Goal: Task Accomplishment & Management: Use online tool/utility

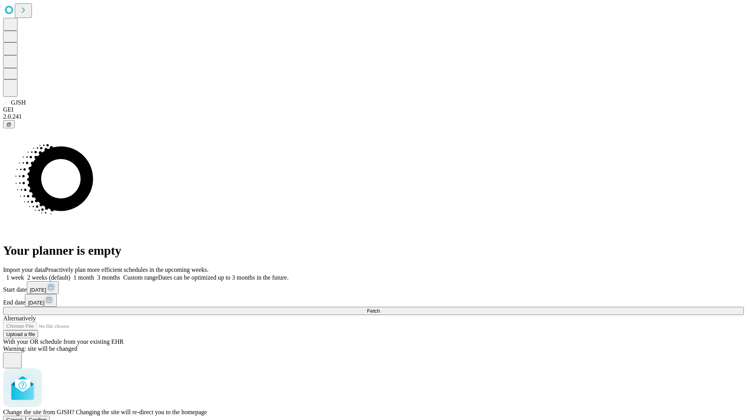
click at [47, 417] on span "Confirm" at bounding box center [38, 420] width 18 height 6
click at [70, 274] on label "2 weeks (default)" at bounding box center [47, 277] width 46 height 7
click at [380, 308] on span "Fetch" at bounding box center [373, 311] width 13 height 6
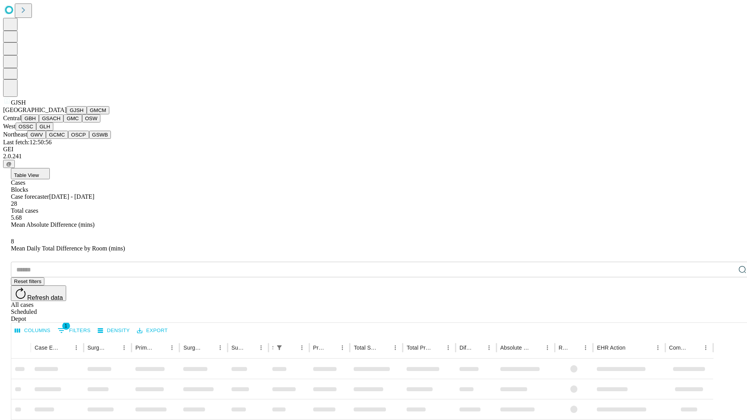
click at [87, 114] on button "GMCM" at bounding box center [98, 110] width 23 height 8
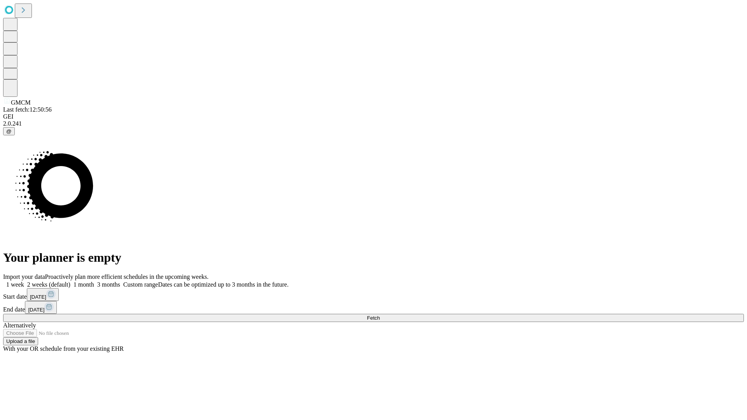
click at [70, 281] on label "2 weeks (default)" at bounding box center [47, 284] width 46 height 7
click at [380, 315] on span "Fetch" at bounding box center [373, 318] width 13 height 6
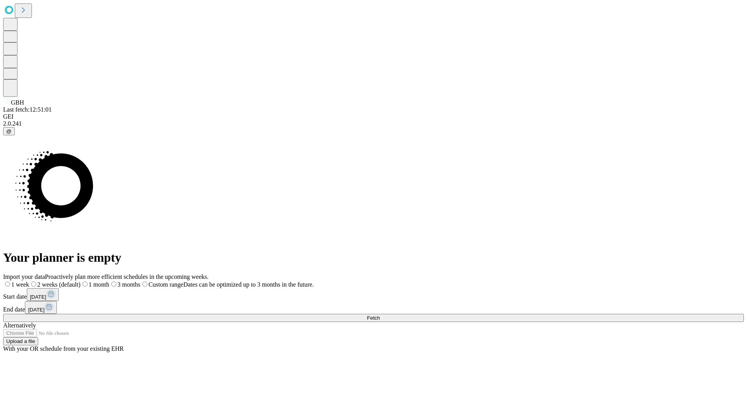
click at [380, 315] on span "Fetch" at bounding box center [373, 318] width 13 height 6
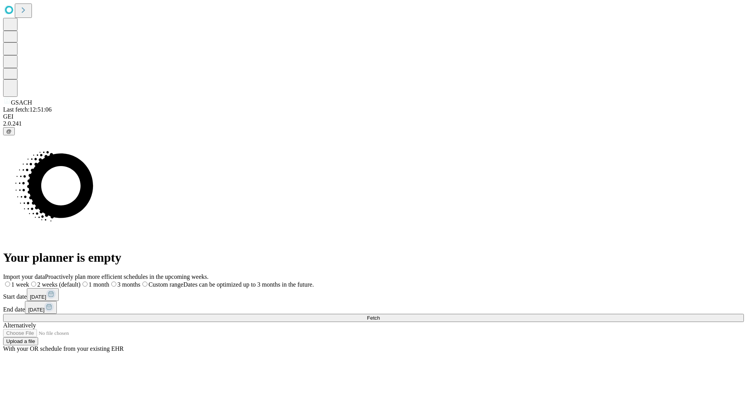
click at [380, 315] on span "Fetch" at bounding box center [373, 318] width 13 height 6
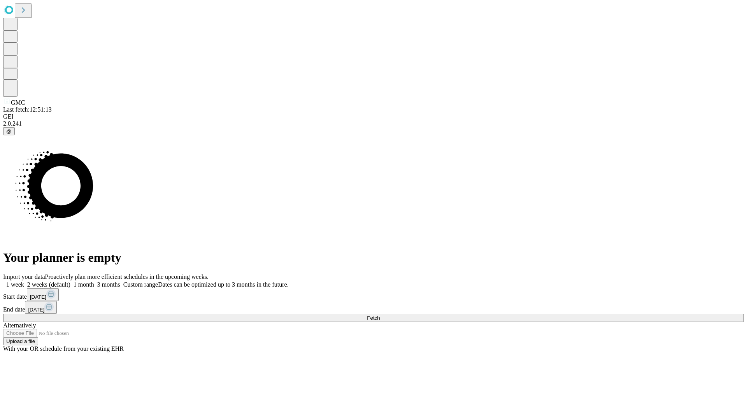
click at [70, 281] on label "2 weeks (default)" at bounding box center [47, 284] width 46 height 7
click at [380, 315] on span "Fetch" at bounding box center [373, 318] width 13 height 6
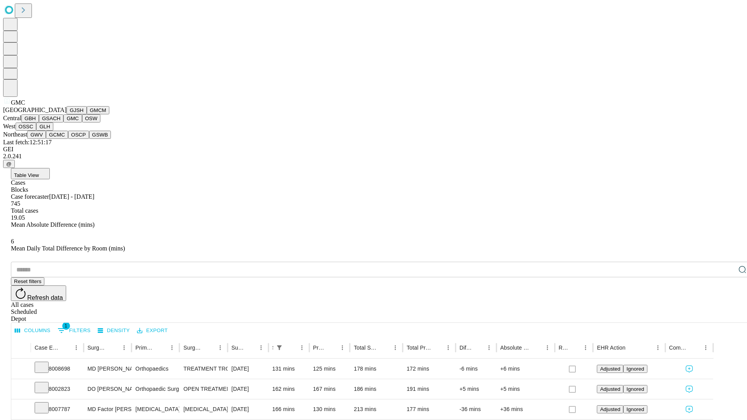
click at [82, 123] on button "OSW" at bounding box center [91, 118] width 19 height 8
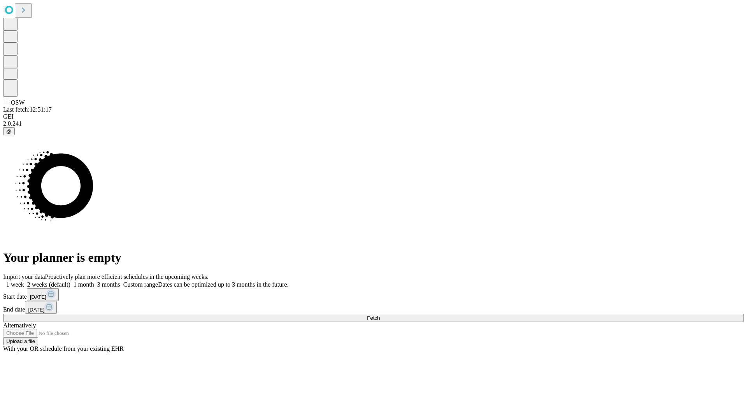
click at [70, 281] on label "2 weeks (default)" at bounding box center [47, 284] width 46 height 7
click at [380, 315] on span "Fetch" at bounding box center [373, 318] width 13 height 6
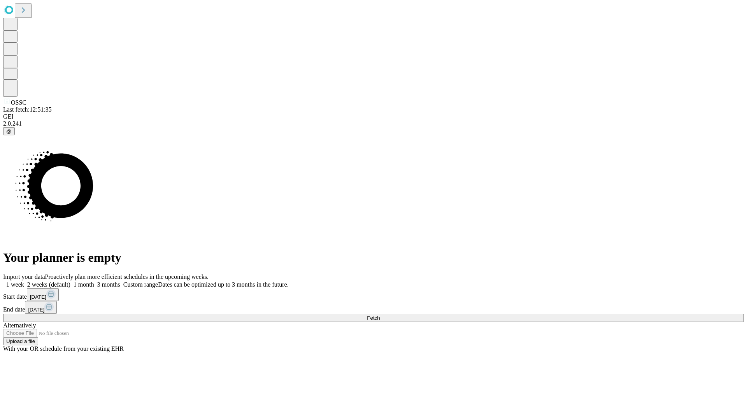
click at [380, 315] on span "Fetch" at bounding box center [373, 318] width 13 height 6
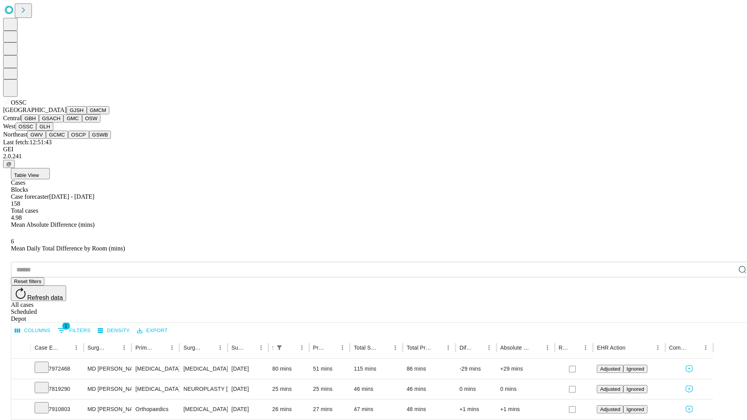
click at [53, 131] on button "GLH" at bounding box center [44, 127] width 17 height 8
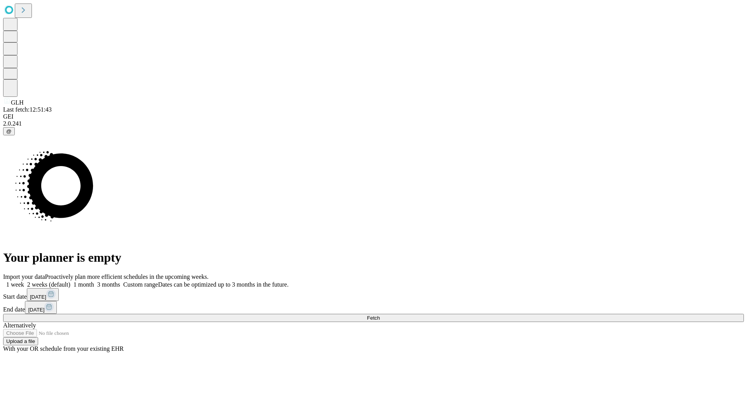
click at [70, 281] on label "2 weeks (default)" at bounding box center [47, 284] width 46 height 7
click at [380, 315] on span "Fetch" at bounding box center [373, 318] width 13 height 6
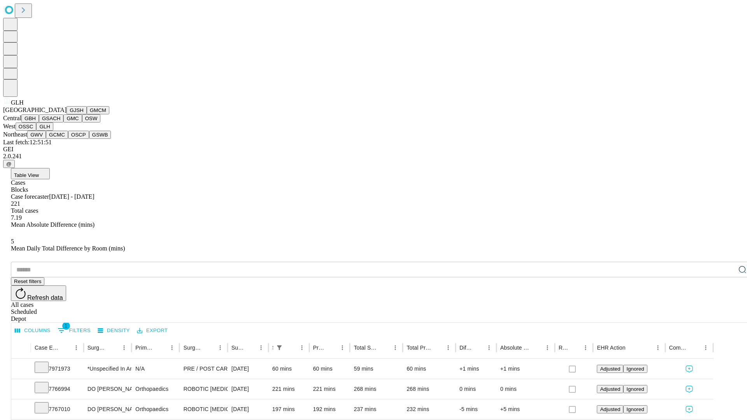
click at [46, 139] on button "GWV" at bounding box center [36, 135] width 19 height 8
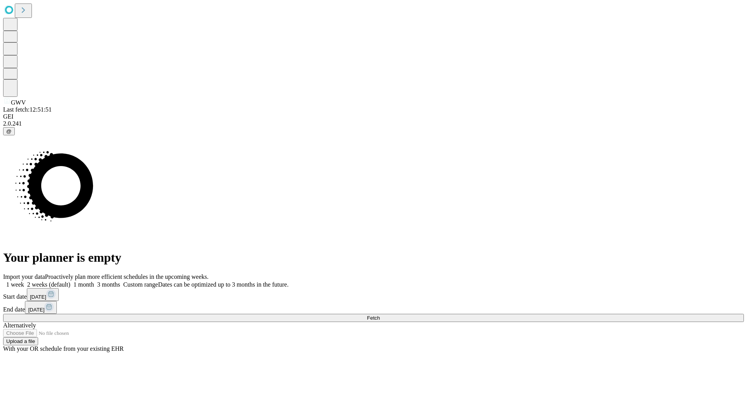
click at [70, 281] on label "2 weeks (default)" at bounding box center [47, 284] width 46 height 7
click at [380, 315] on span "Fetch" at bounding box center [373, 318] width 13 height 6
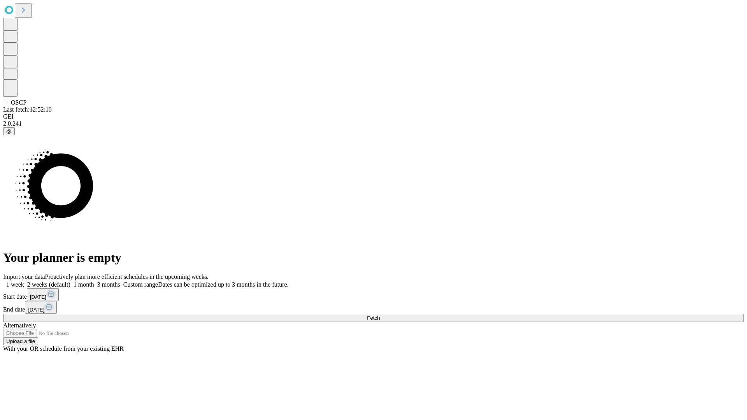
click at [380, 315] on span "Fetch" at bounding box center [373, 318] width 13 height 6
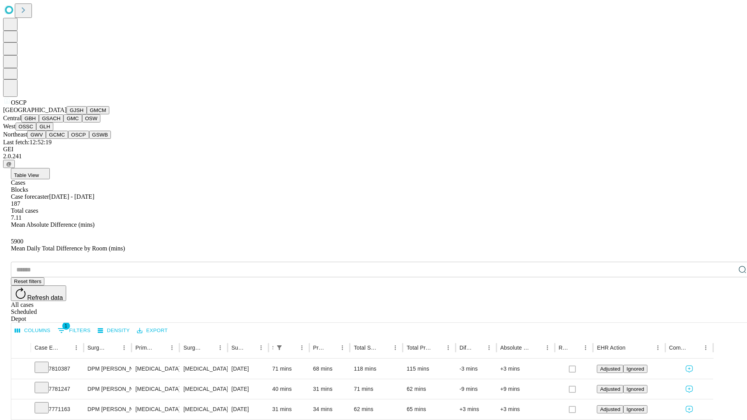
click at [89, 139] on button "GSWB" at bounding box center [100, 135] width 22 height 8
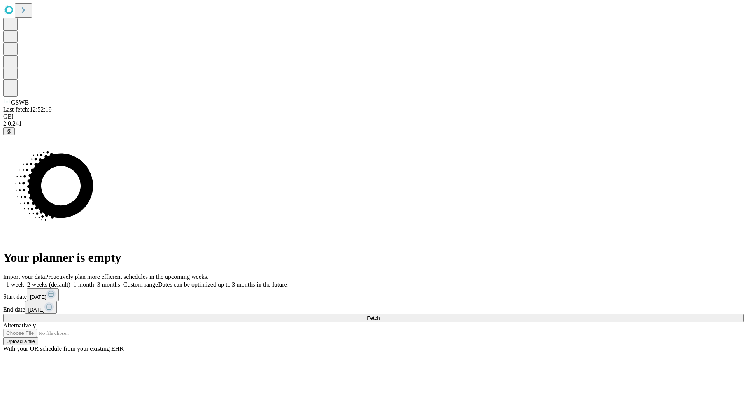
click at [70, 281] on label "2 weeks (default)" at bounding box center [47, 284] width 46 height 7
click at [380, 315] on span "Fetch" at bounding box center [373, 318] width 13 height 6
